Goal: Task Accomplishment & Management: Manage account settings

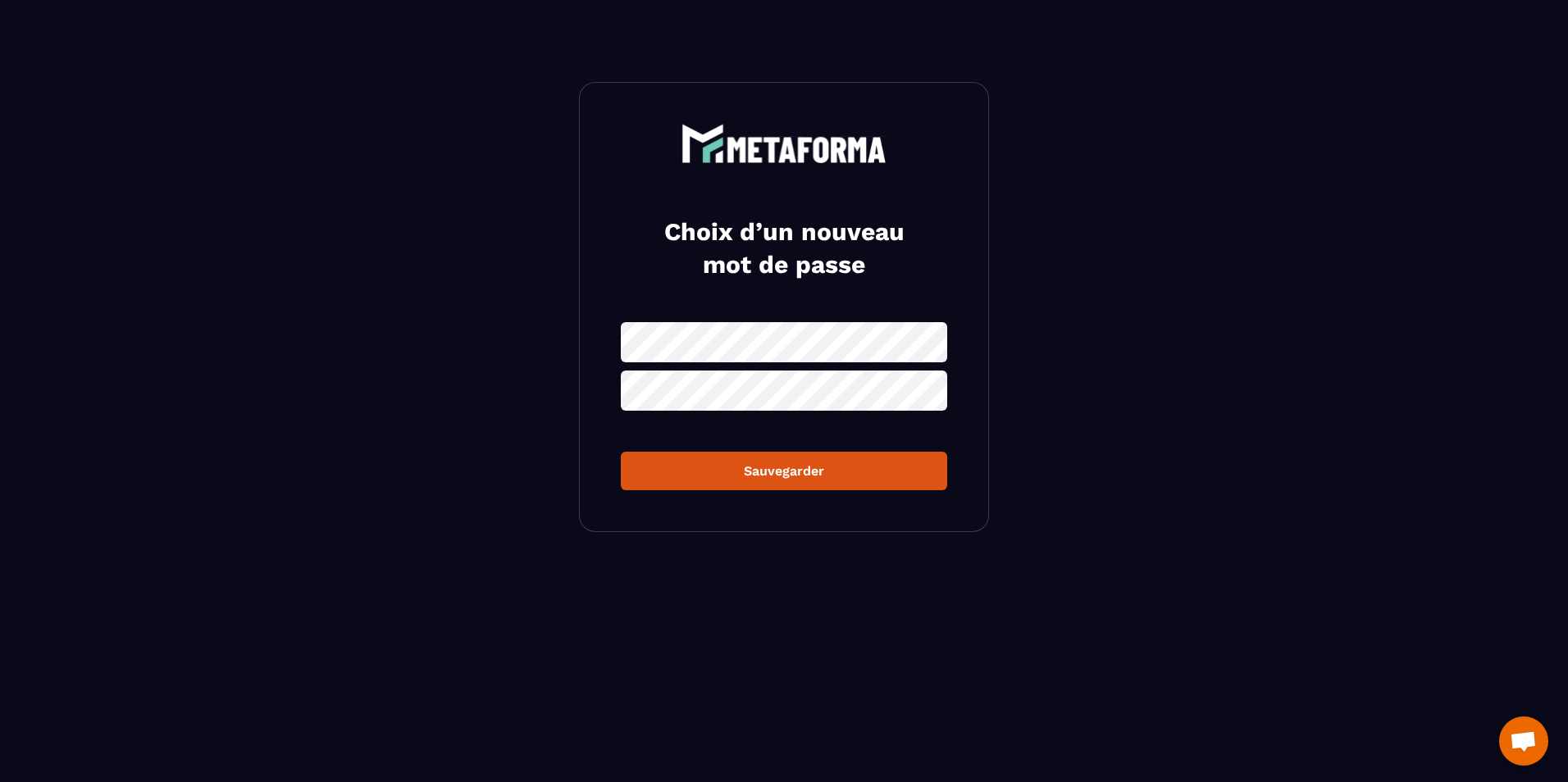
scroll to position [543, 0]
click at [933, 342] on icon at bounding box center [929, 342] width 18 height 15
click at [933, 392] on icon at bounding box center [929, 391] width 20 height 20
click at [858, 475] on div "Sauvegarder" at bounding box center [783, 471] width 300 height 16
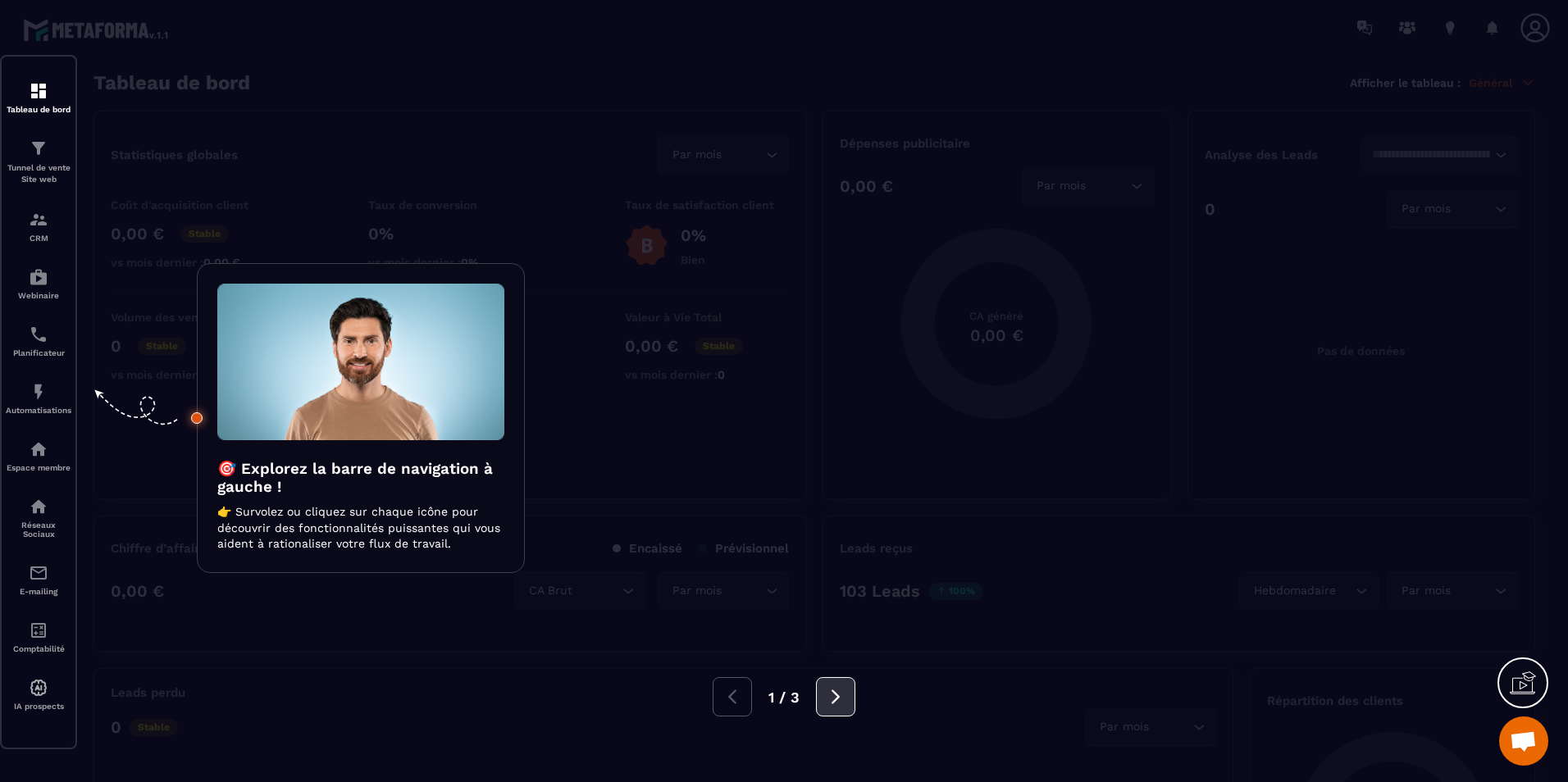
click at [821, 699] on button at bounding box center [835, 696] width 39 height 39
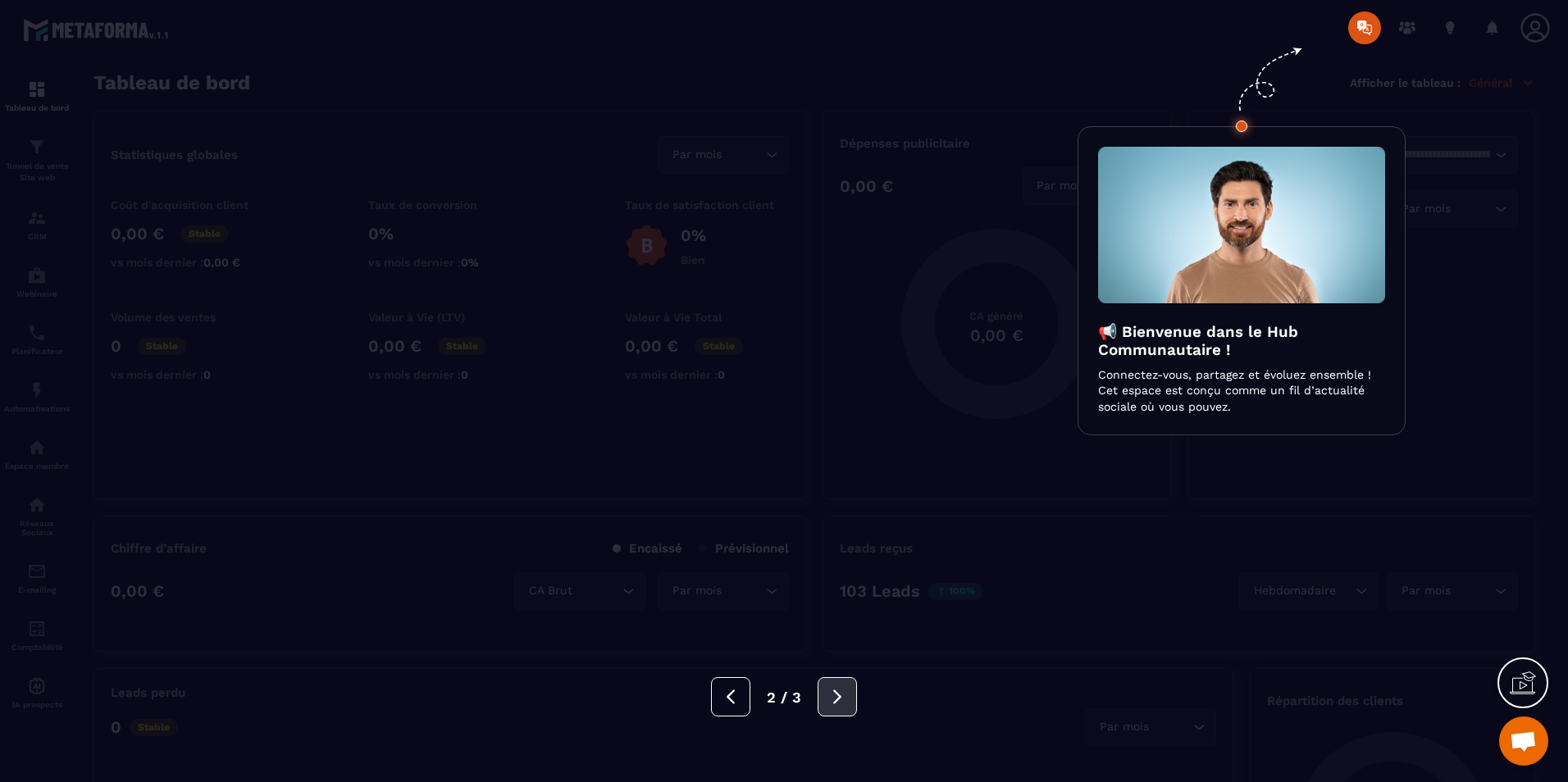
click at [821, 699] on button at bounding box center [837, 696] width 39 height 39
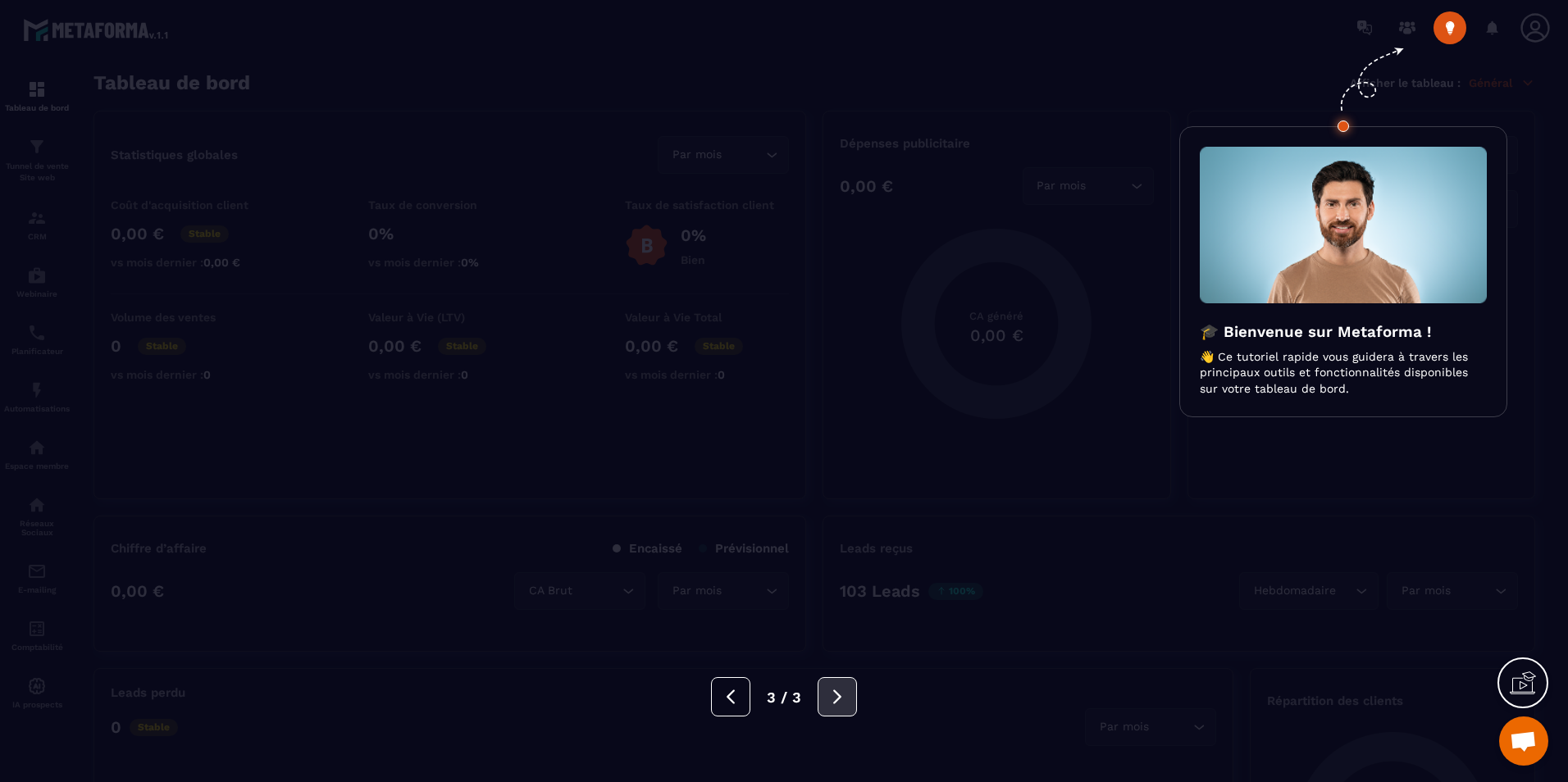
click at [821, 699] on button at bounding box center [837, 696] width 39 height 39
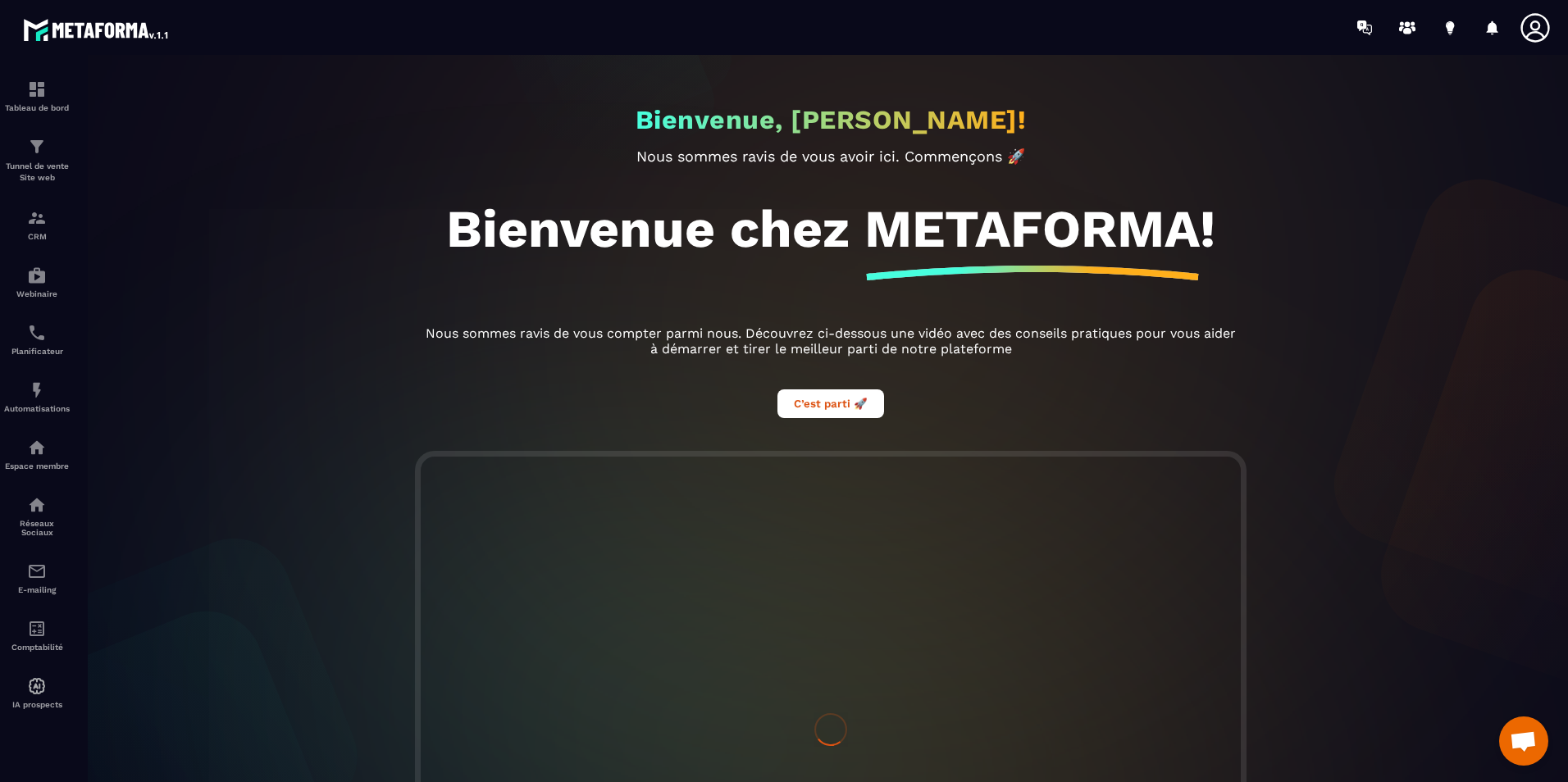
click at [1545, 23] on icon at bounding box center [1536, 28] width 33 height 33
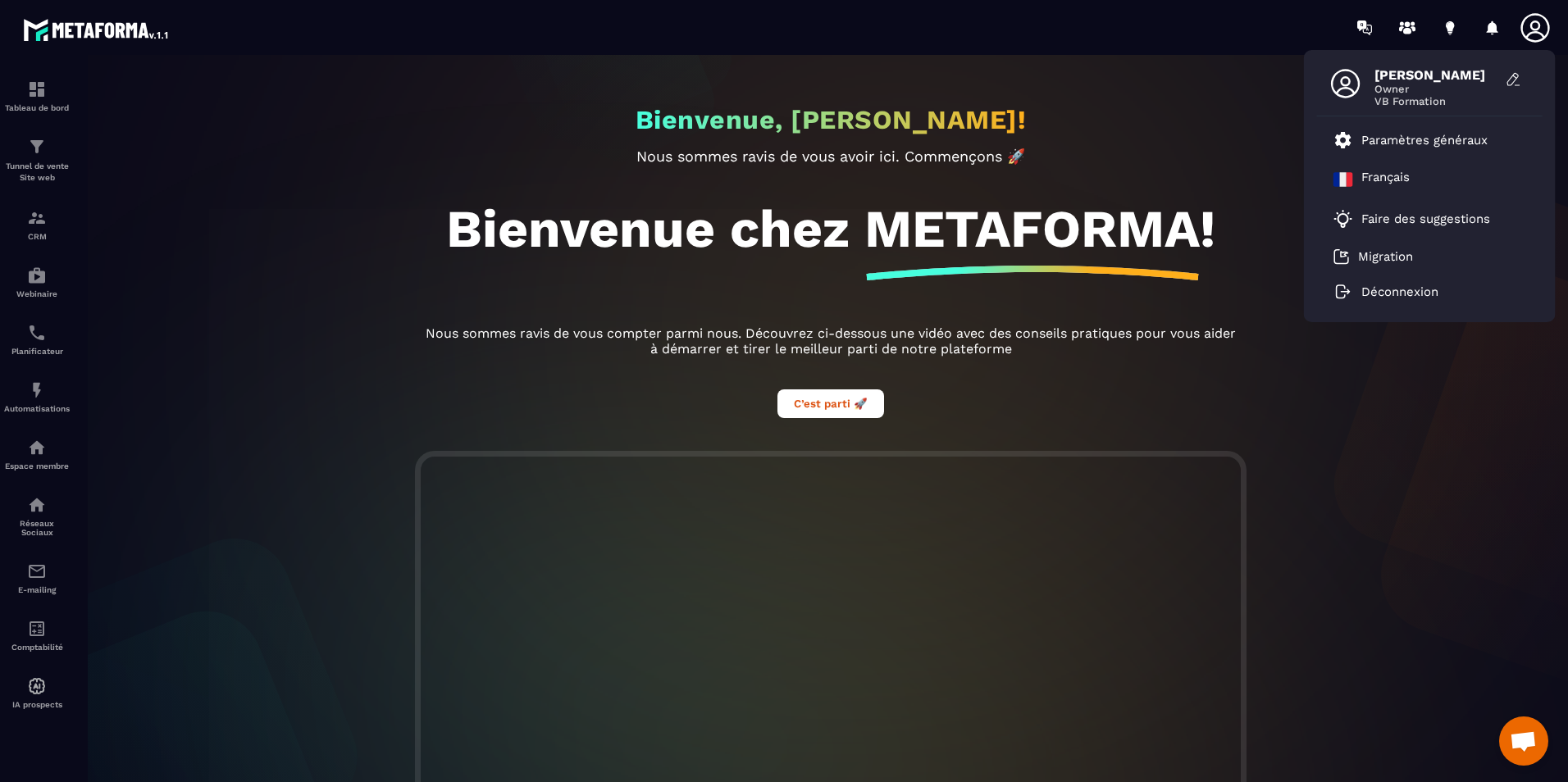
click at [858, 3] on div "[PERSON_NAME] Owner VB Formation Paramètres généraux Français Faire des suggest…" at bounding box center [880, 27] width 1376 height 55
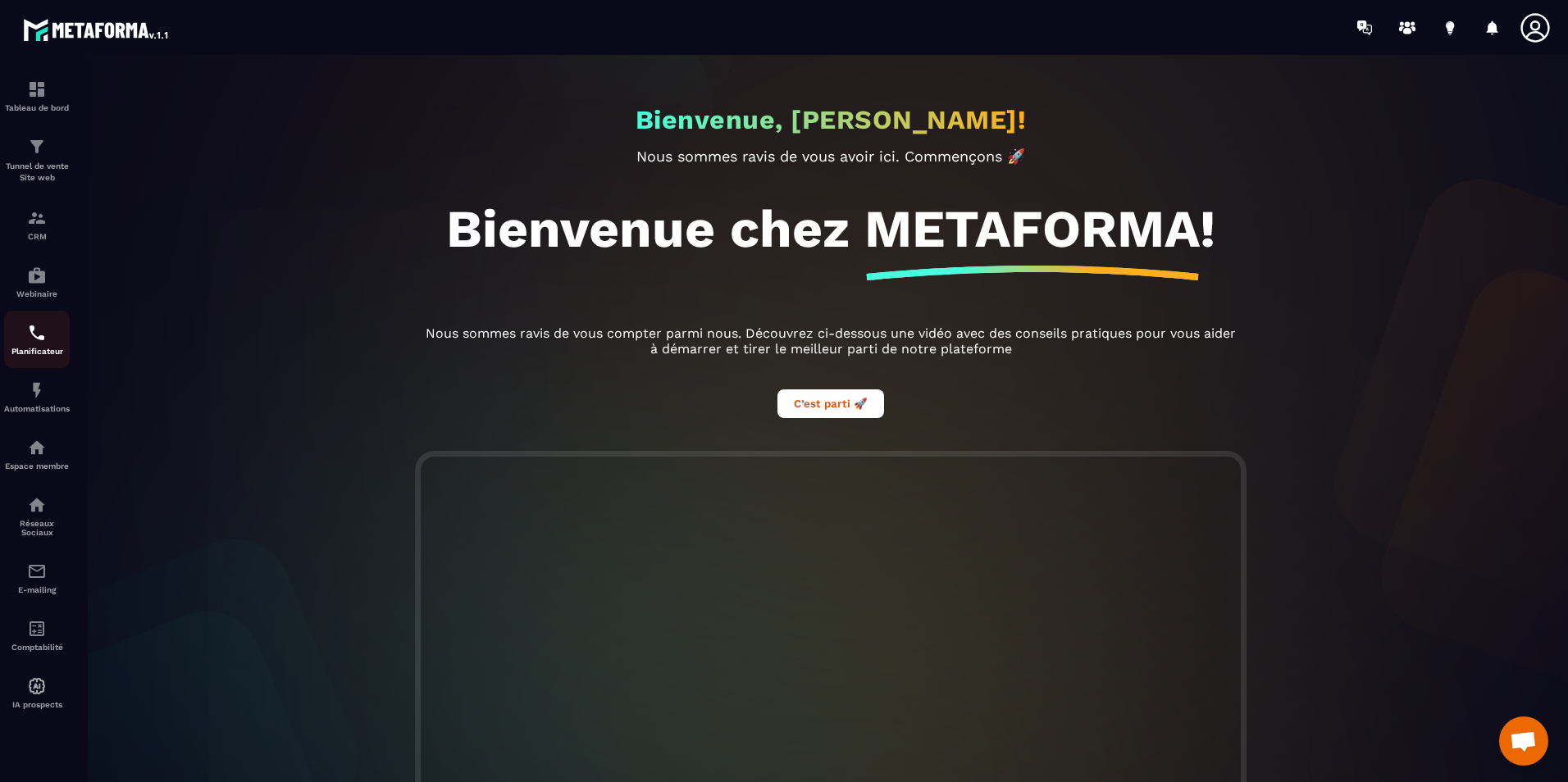
click at [43, 341] on img at bounding box center [37, 333] width 20 height 20
